Goal: Task Accomplishment & Management: Complete application form

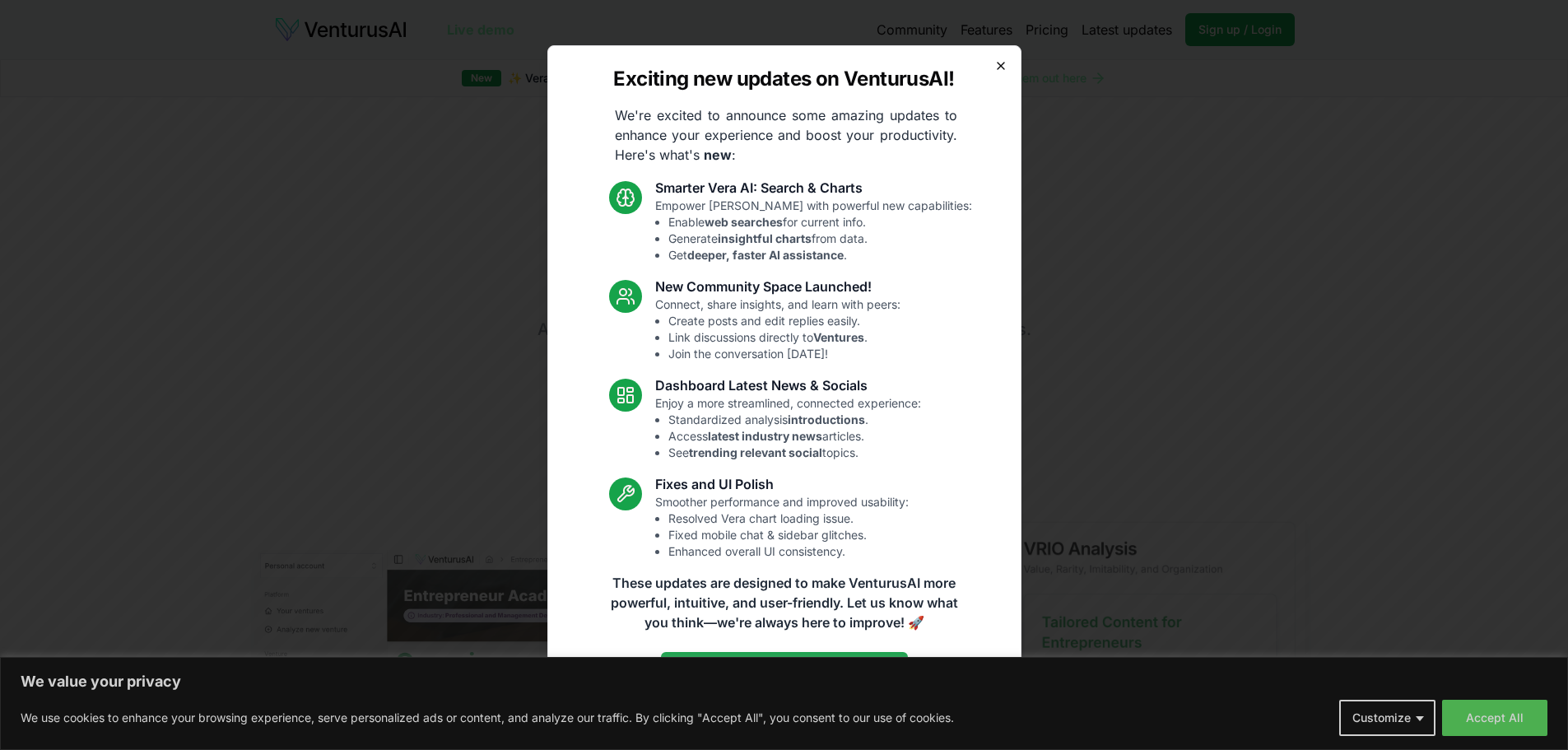
click at [1004, 61] on icon "button" at bounding box center [1001, 65] width 13 height 13
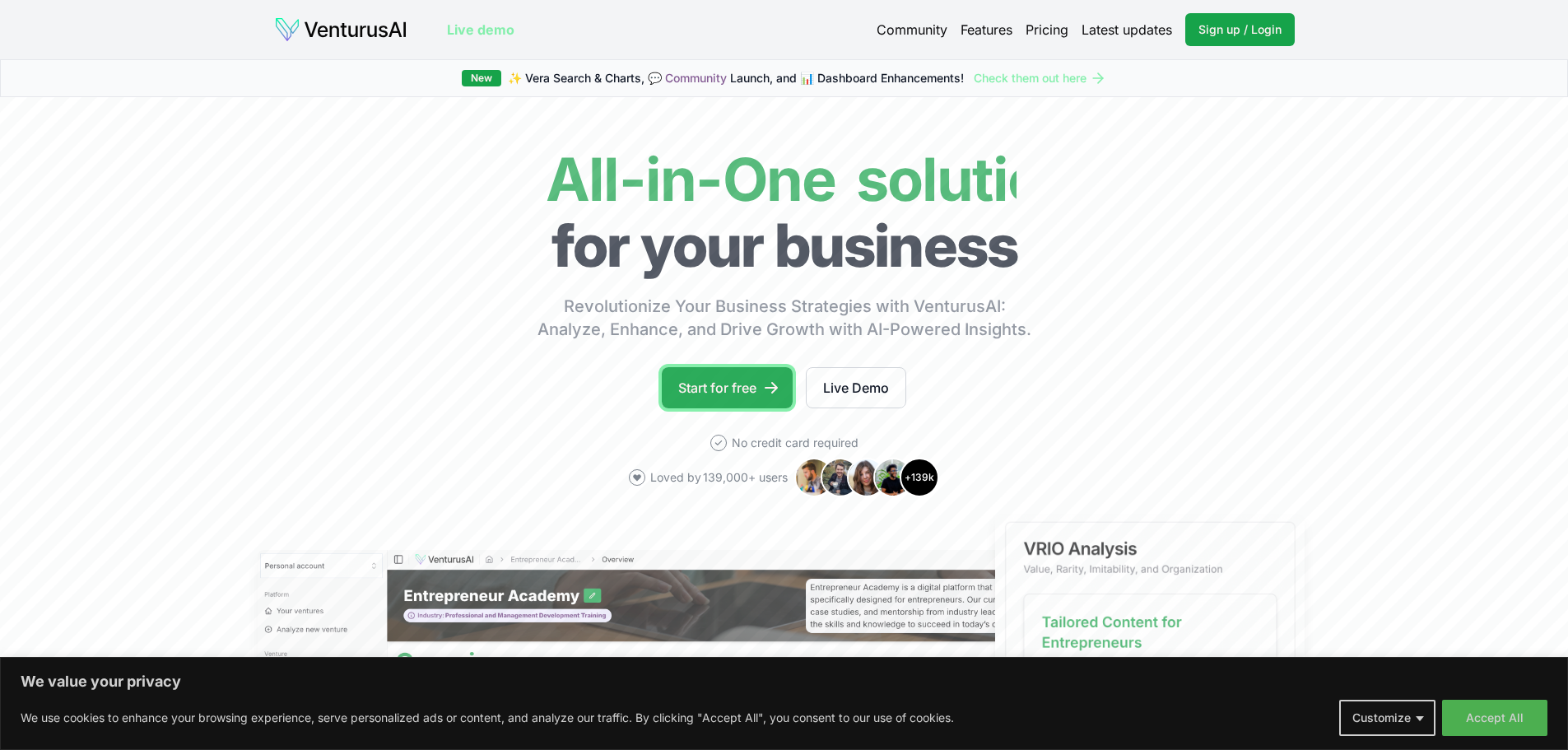
click at [731, 396] on link "Start for free" at bounding box center [727, 387] width 131 height 41
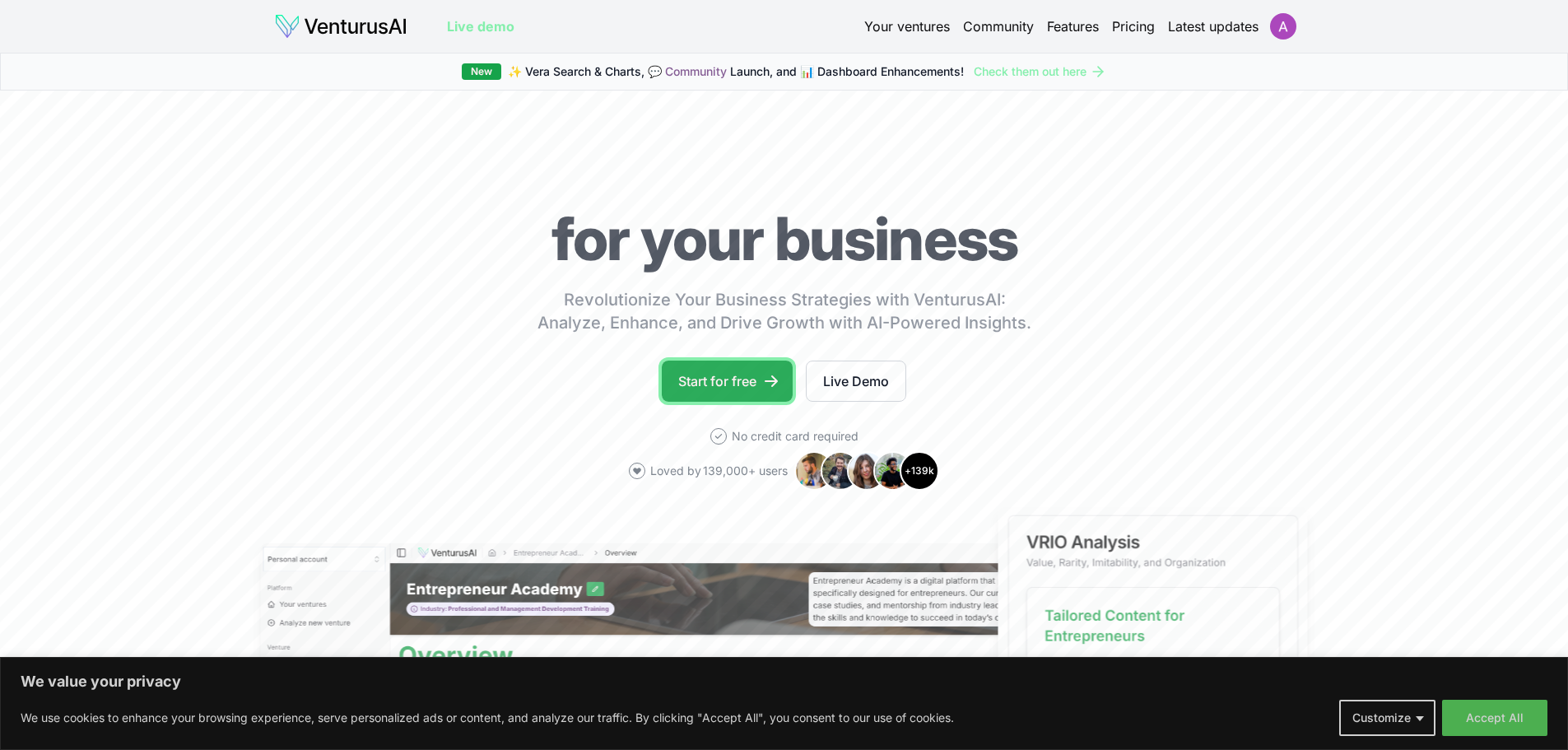
click at [746, 381] on link "Start for free" at bounding box center [727, 381] width 131 height 41
